Goal: Transaction & Acquisition: Purchase product/service

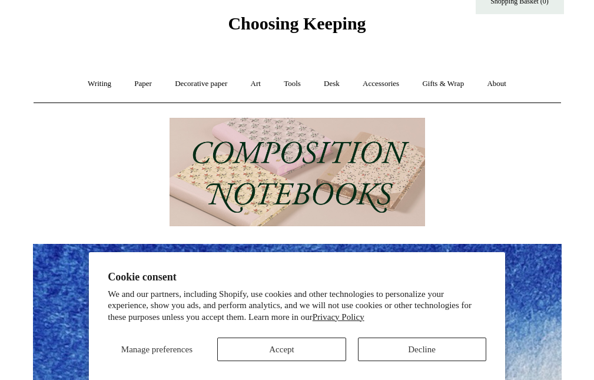
scroll to position [59, 0]
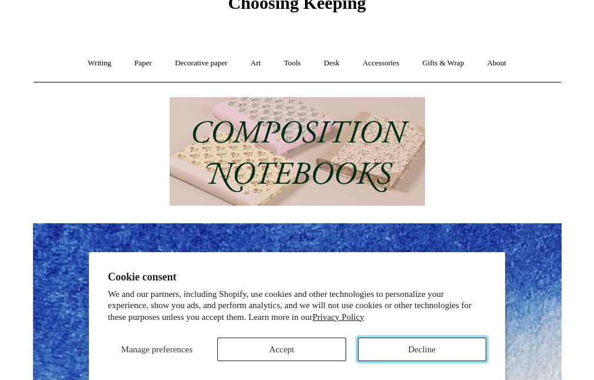
click at [406, 341] on button "Decline" at bounding box center [422, 349] width 128 height 24
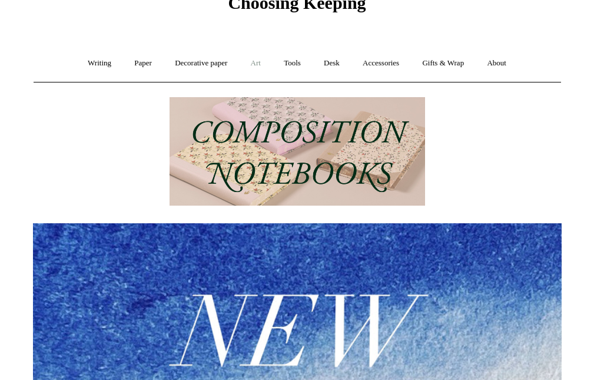
click at [250, 66] on link "Art +" at bounding box center [255, 63] width 31 height 31
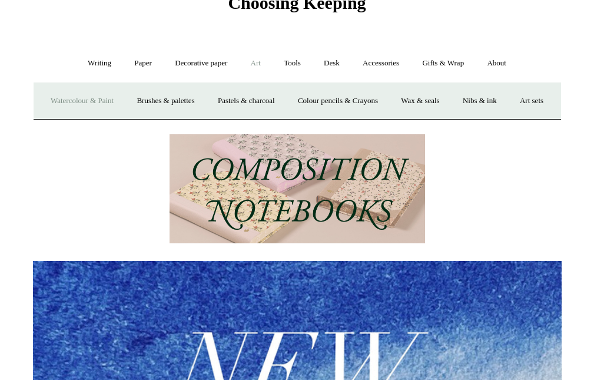
click at [79, 104] on link "Watercolour & Paint" at bounding box center [82, 100] width 84 height 31
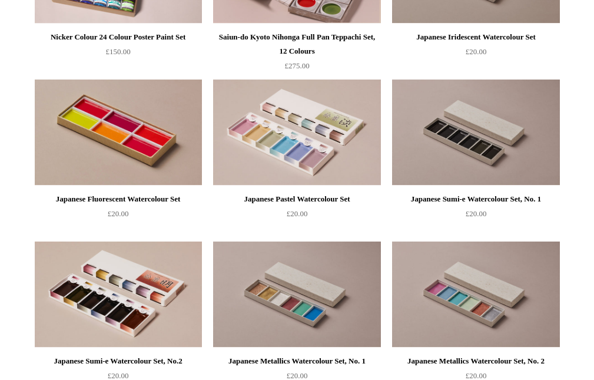
scroll to position [1589, 0]
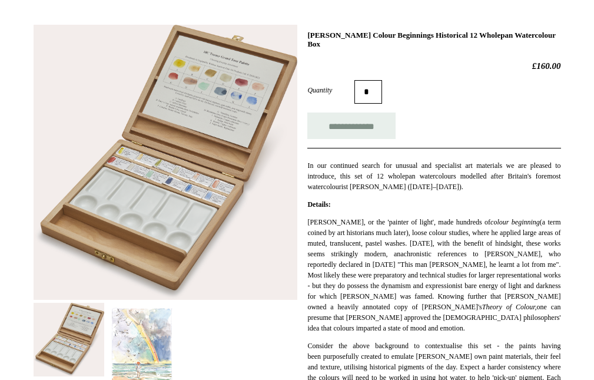
scroll to position [177, 0]
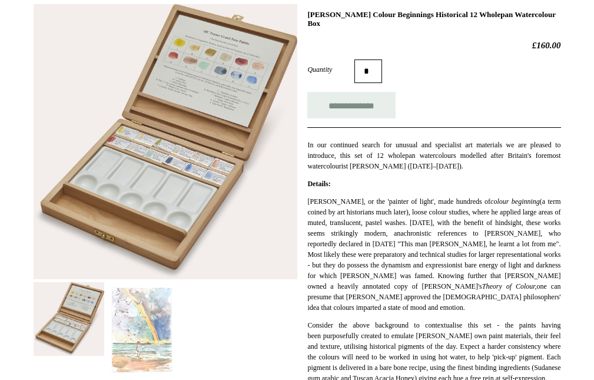
click at [134, 307] on img at bounding box center [142, 330] width 71 height 97
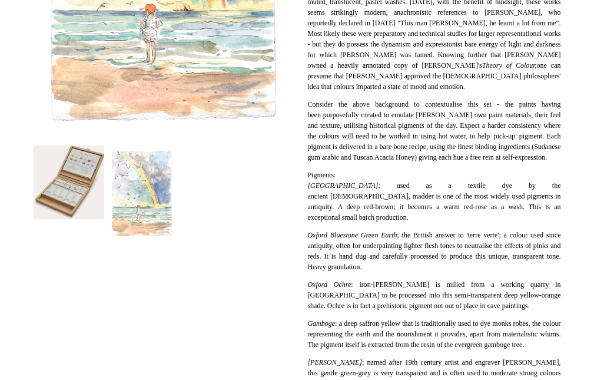
scroll to position [412, 0]
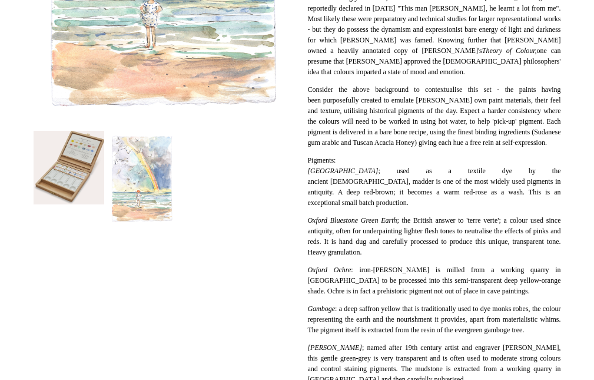
click at [66, 140] on img at bounding box center [69, 168] width 71 height 74
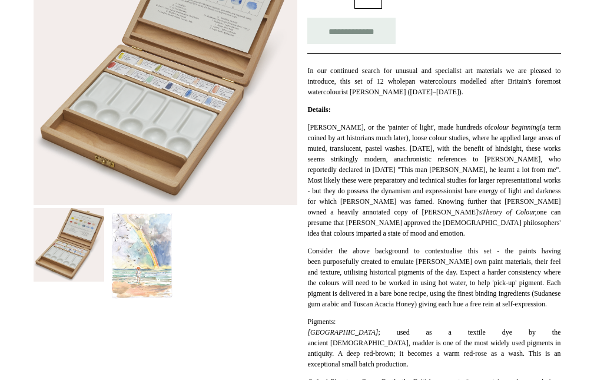
scroll to position [235, 0]
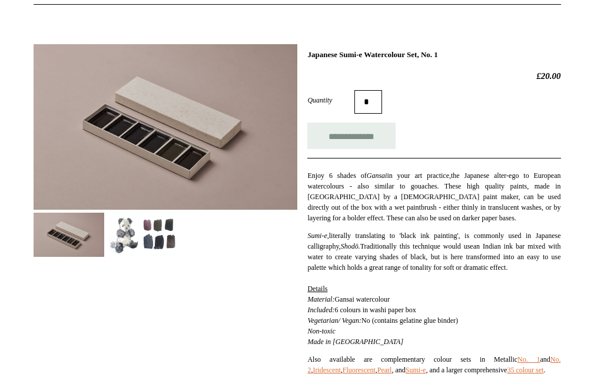
scroll to position [118, 0]
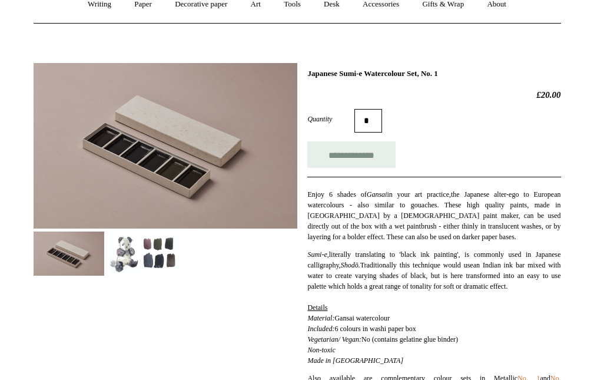
click at [144, 255] on img at bounding box center [142, 253] width 71 height 44
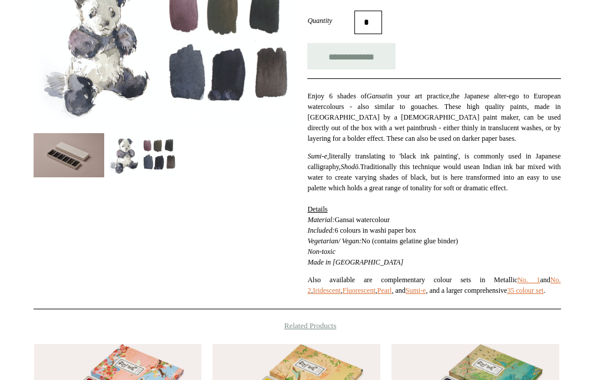
scroll to position [235, 0]
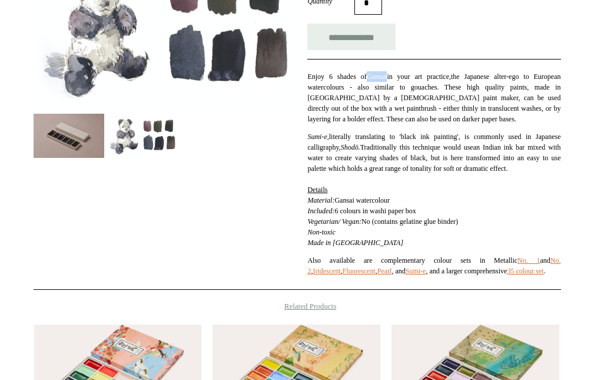
drag, startPoint x: 376, startPoint y: 79, endPoint x: 397, endPoint y: 78, distance: 21.2
click at [387, 78] on em "Gansai" at bounding box center [377, 76] width 21 height 8
click at [533, 142] on p "Sumi-e, literally translating to 'black ink painting', is commonly used in Japa…" at bounding box center [433, 189] width 253 height 117
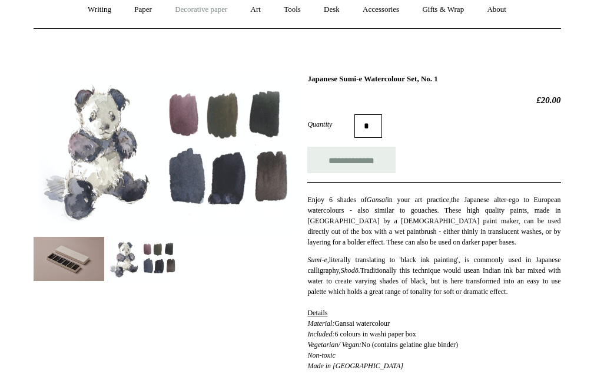
scroll to position [118, 0]
